Goal: Find specific page/section: Find specific page/section

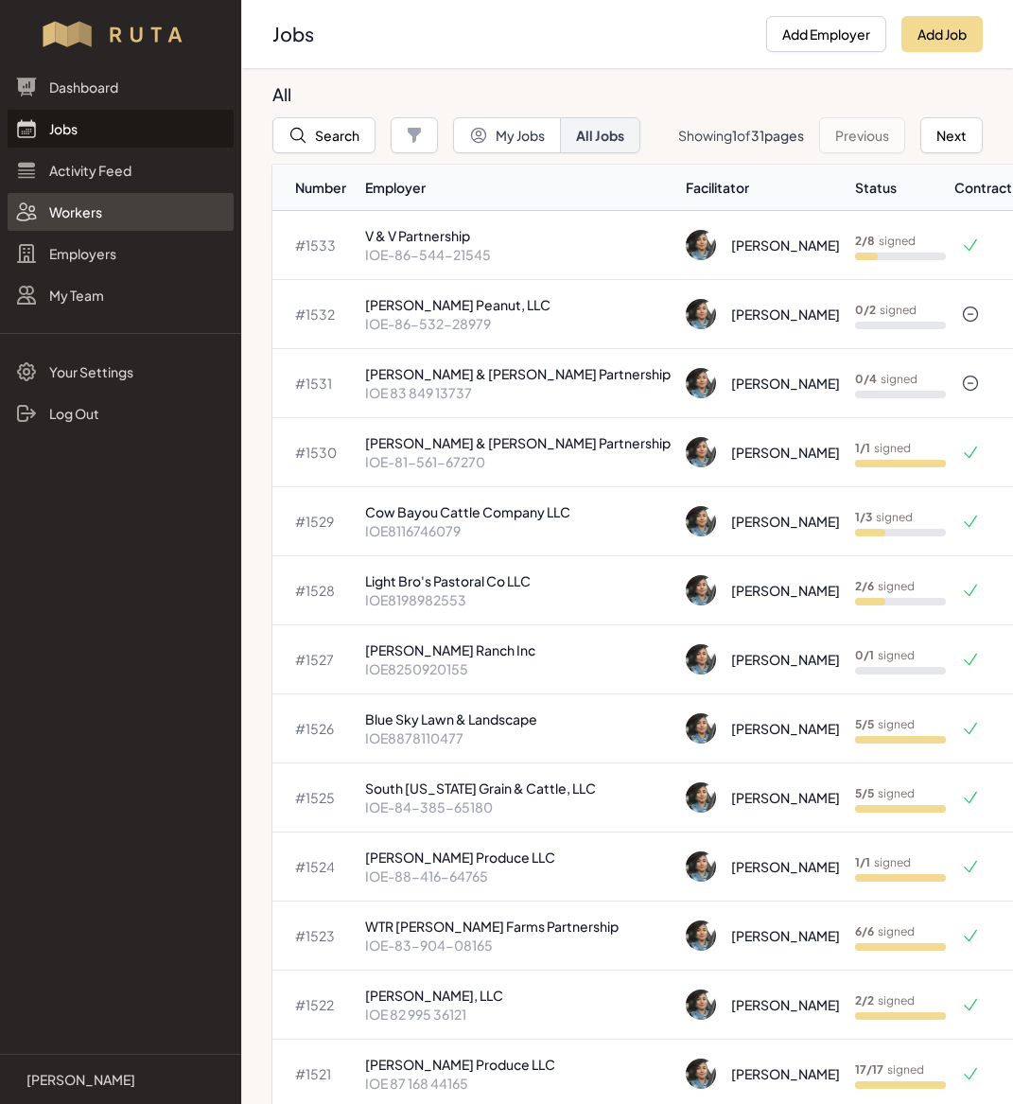
click at [90, 215] on link "Workers" at bounding box center [121, 212] width 226 height 38
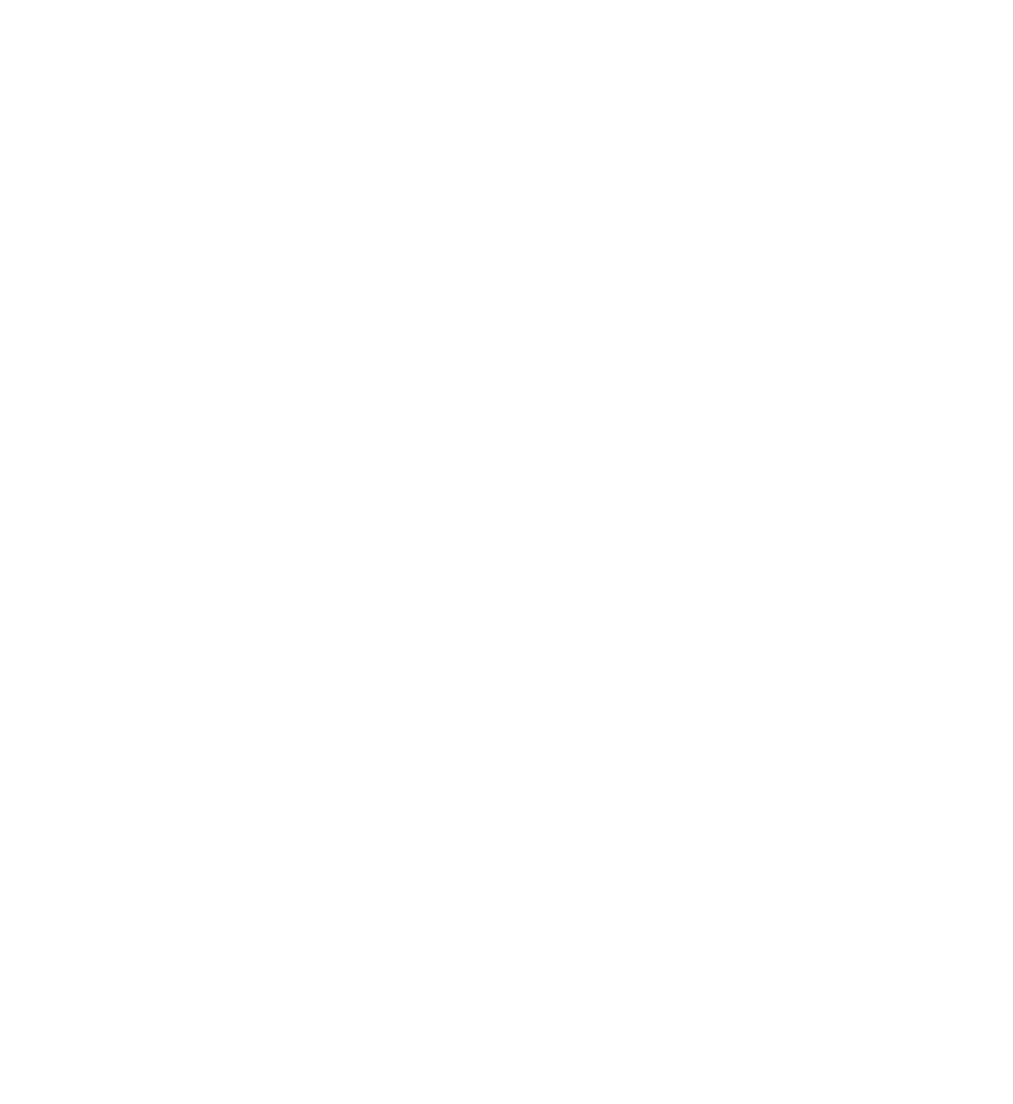
click at [754, 305] on div at bounding box center [506, 552] width 1013 height 1104
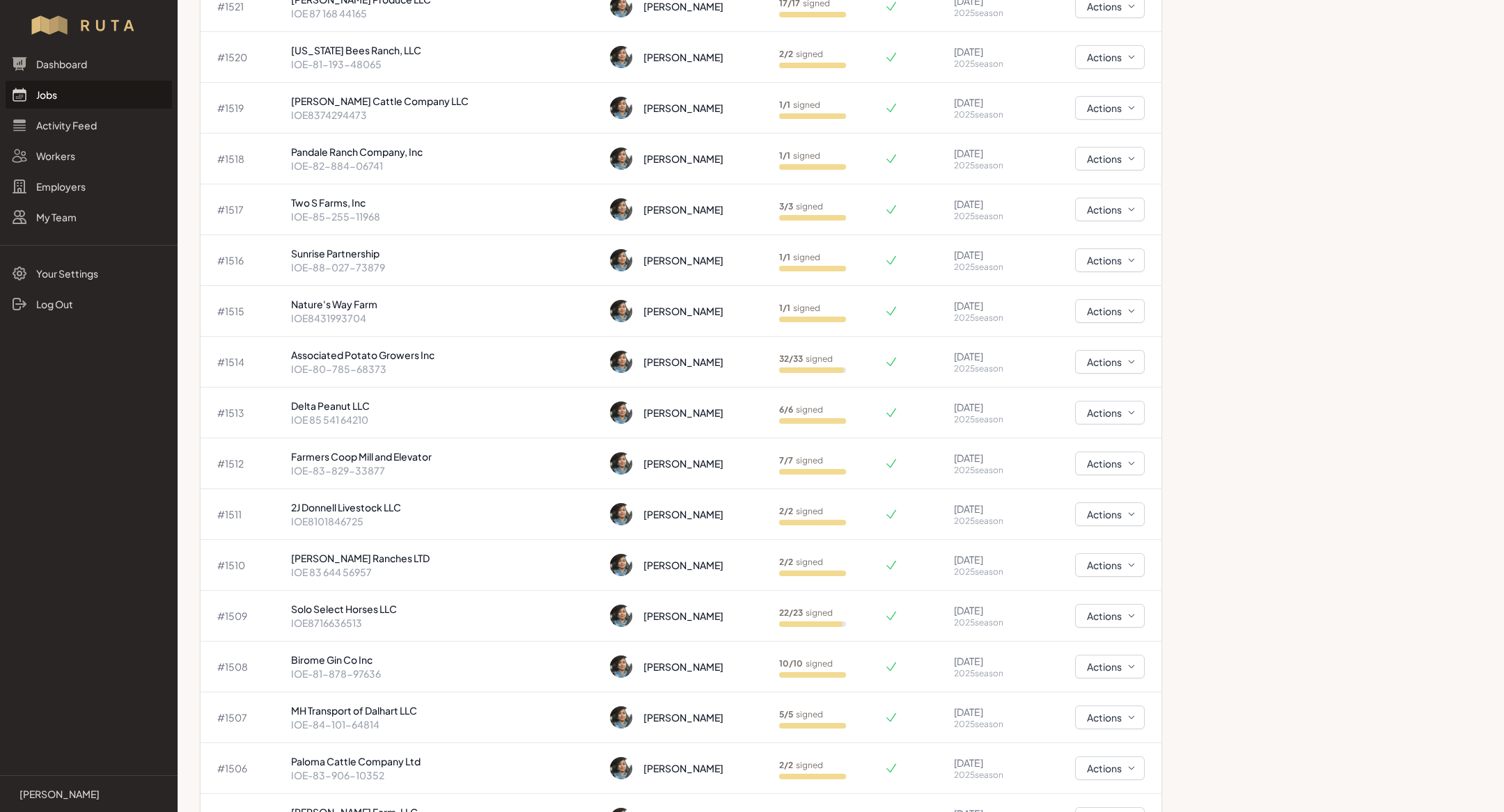
scroll to position [789, 0]
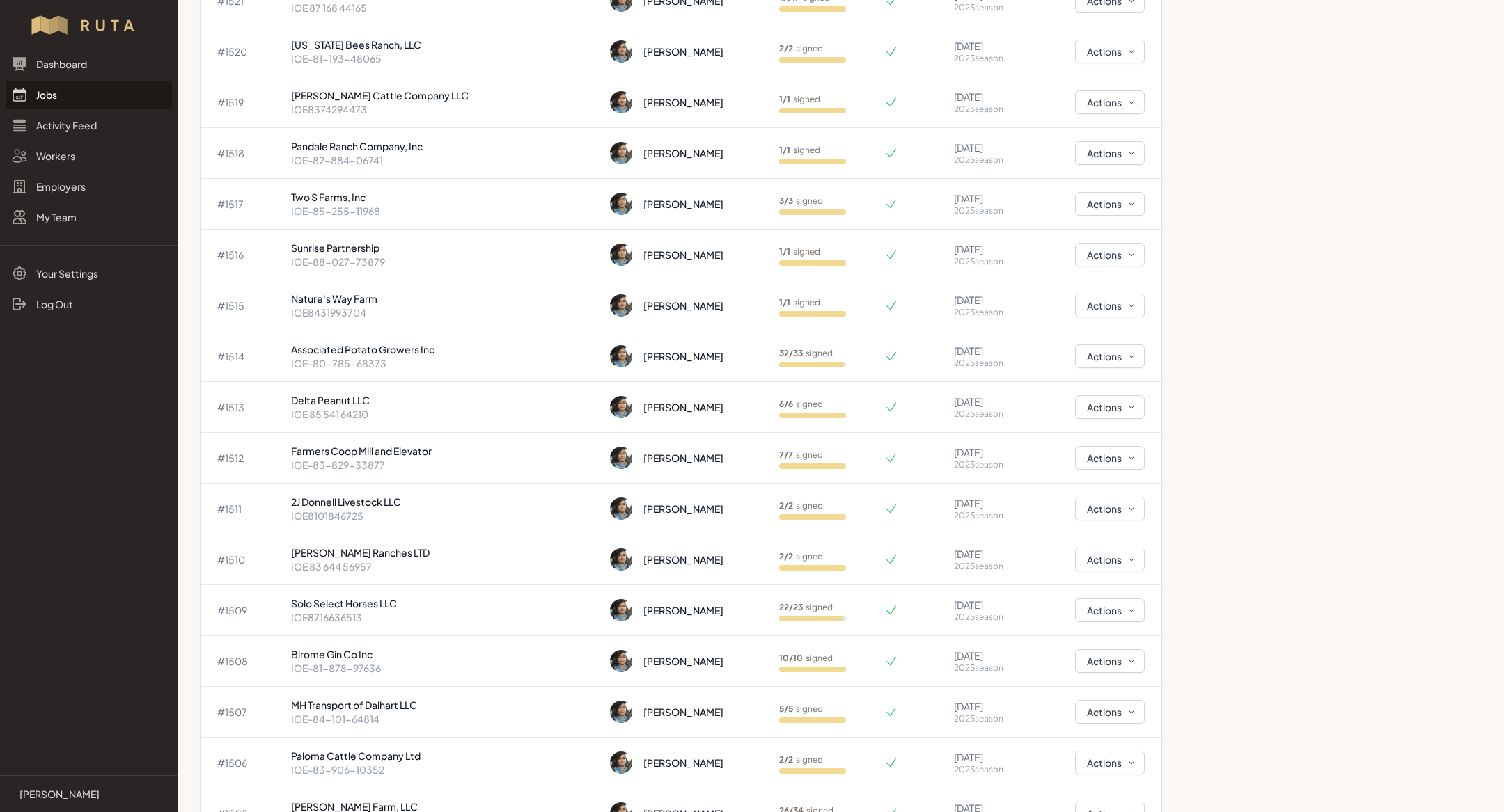
click at [42, 97] on link "Jobs" at bounding box center [89, 95] width 166 height 28
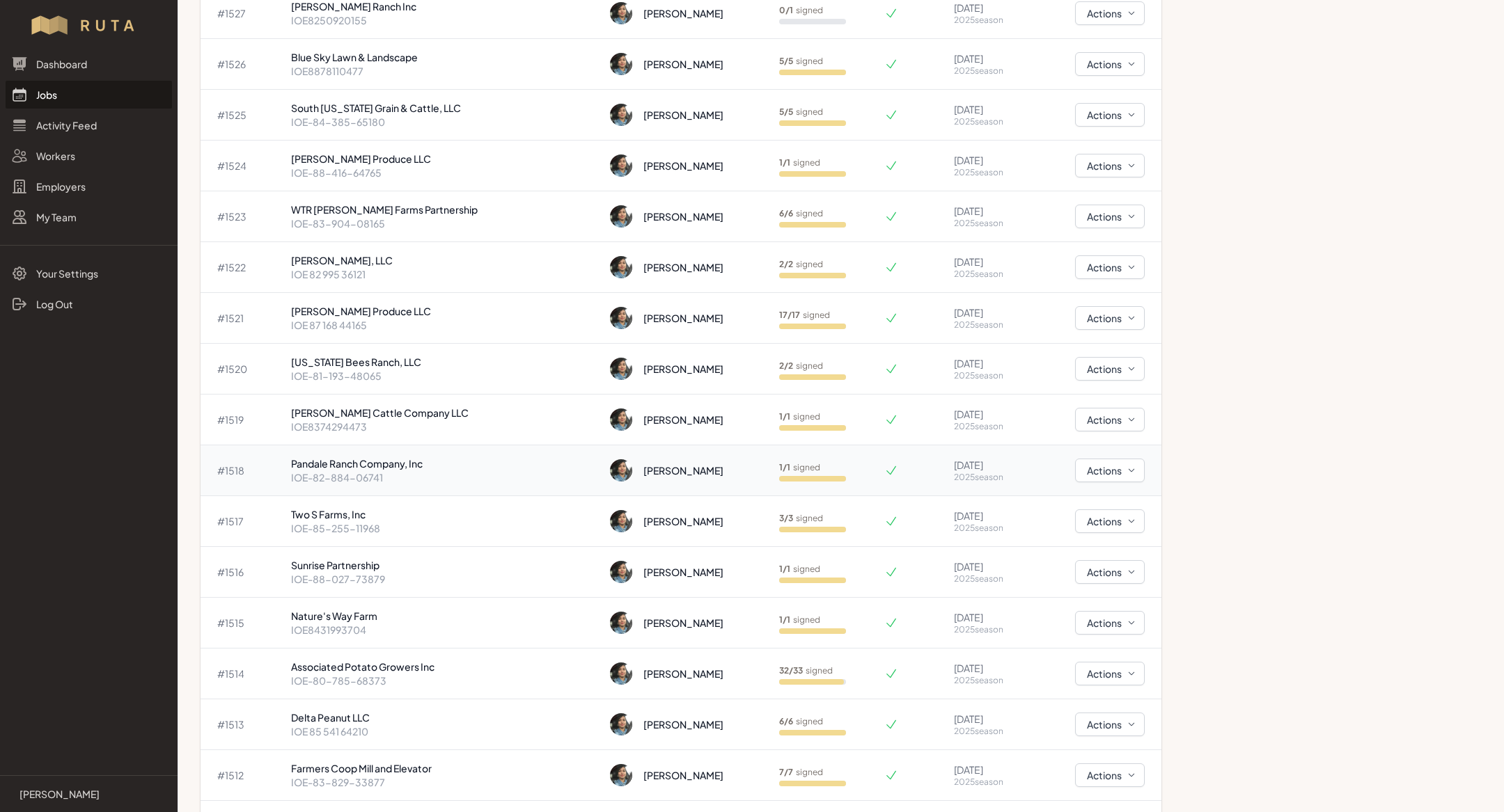
scroll to position [0, 0]
